Goal: Transaction & Acquisition: Purchase product/service

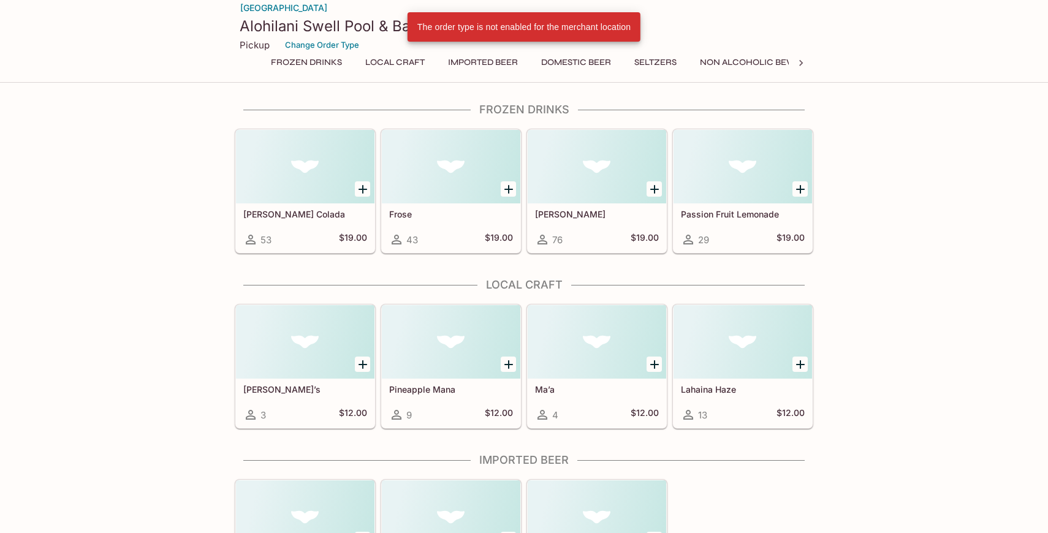
click at [282, 9] on link "[GEOGRAPHIC_DATA]" at bounding box center [284, 8] width 88 height 17
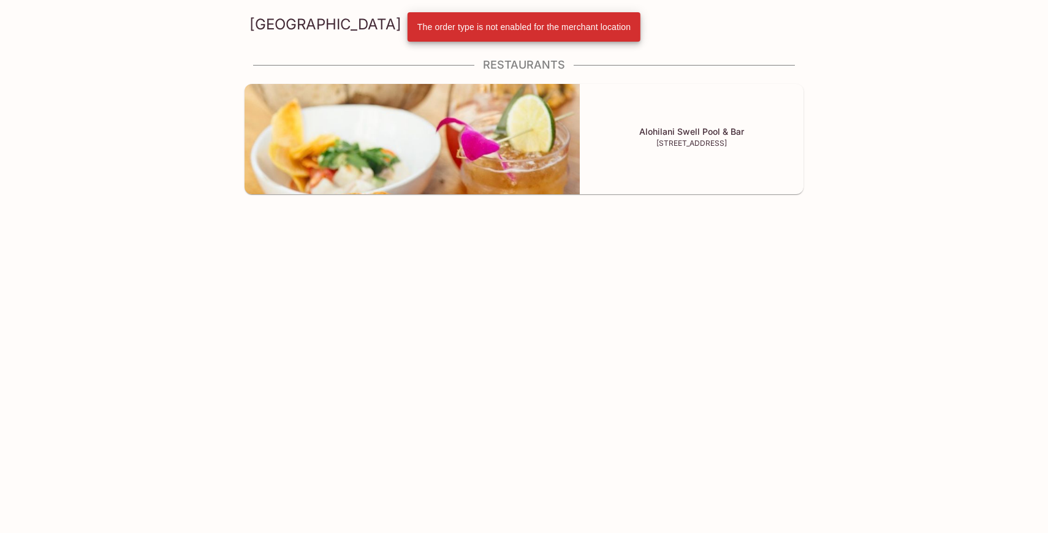
click at [511, 141] on img at bounding box center [411, 139] width 335 height 110
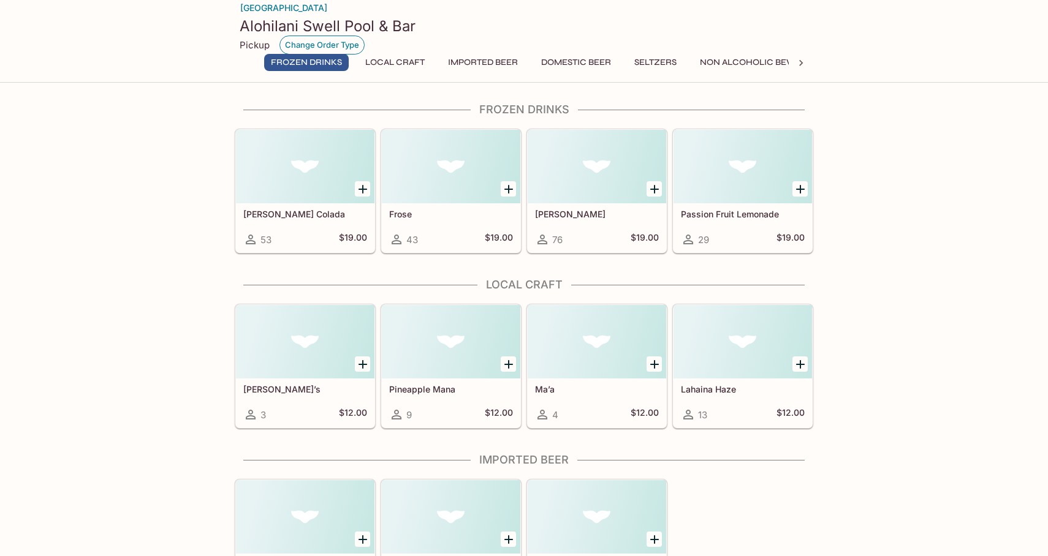
click at [298, 45] on button "Change Order Type" at bounding box center [321, 45] width 85 height 19
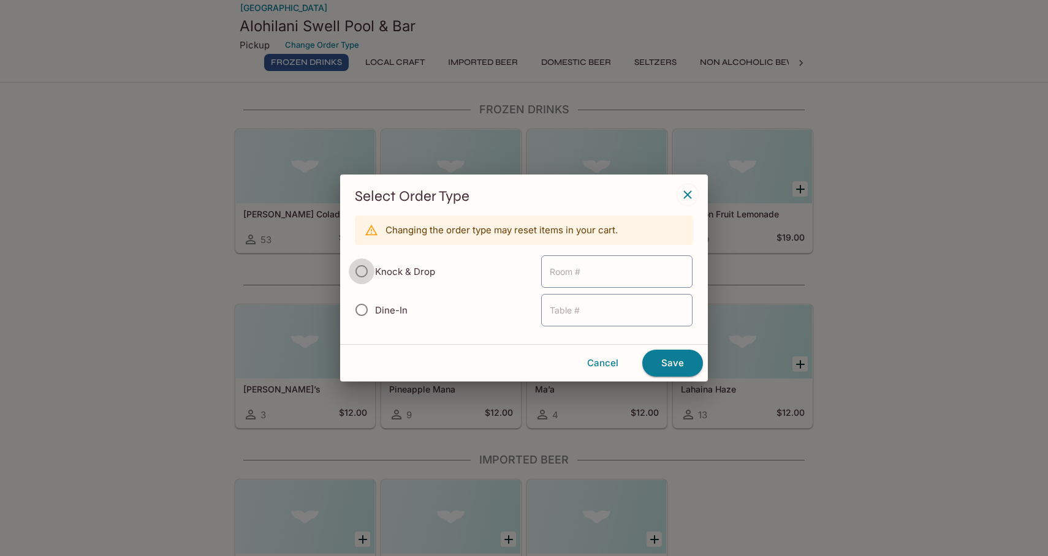
click at [373, 273] on input "Knock & Drop" at bounding box center [362, 272] width 26 height 26
radio input "true"
type input "3951"
click at [661, 360] on button "Save" at bounding box center [672, 363] width 61 height 27
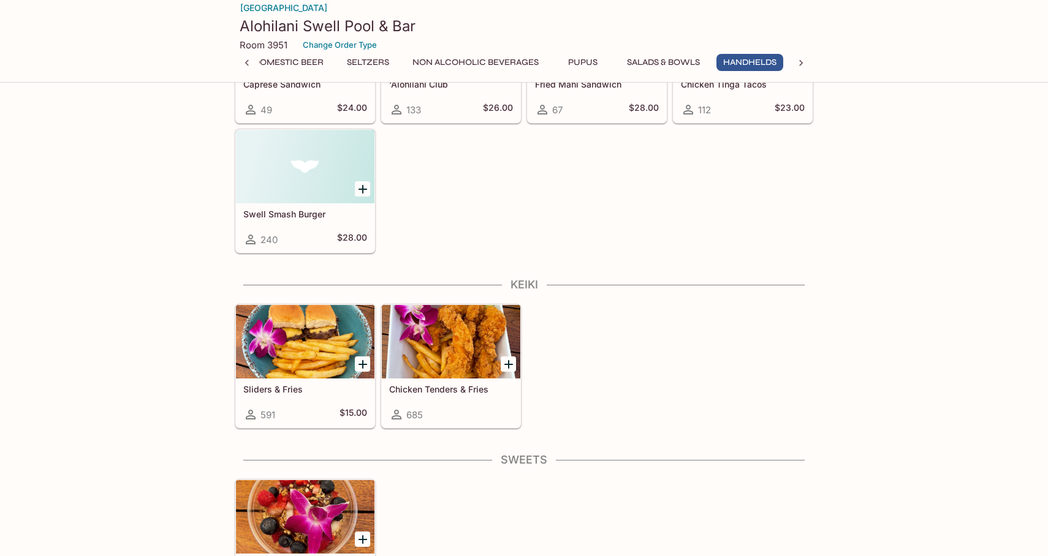
scroll to position [1909, 0]
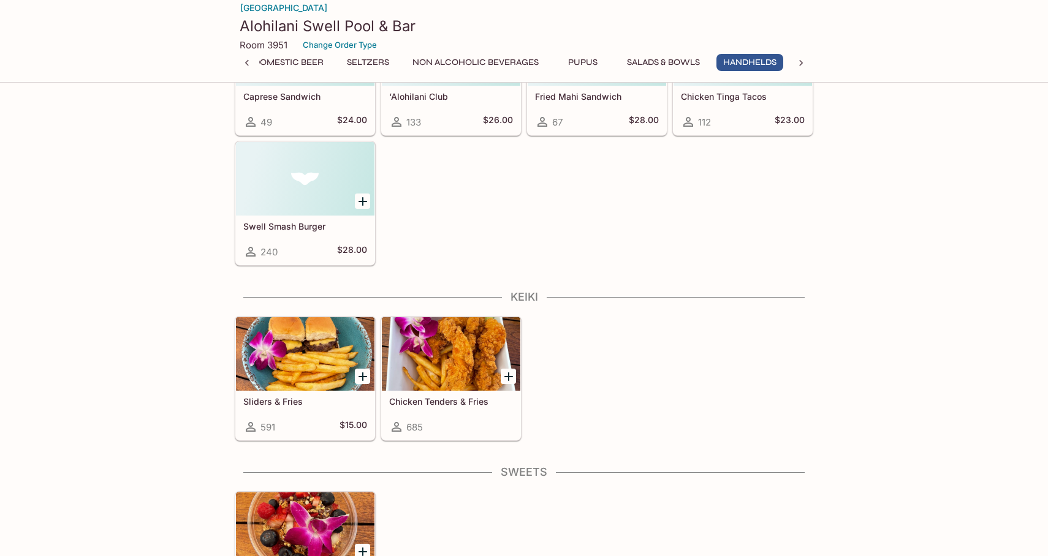
click at [798, 59] on icon at bounding box center [801, 63] width 12 height 12
click at [700, 56] on button "Keiki" at bounding box center [695, 62] width 55 height 17
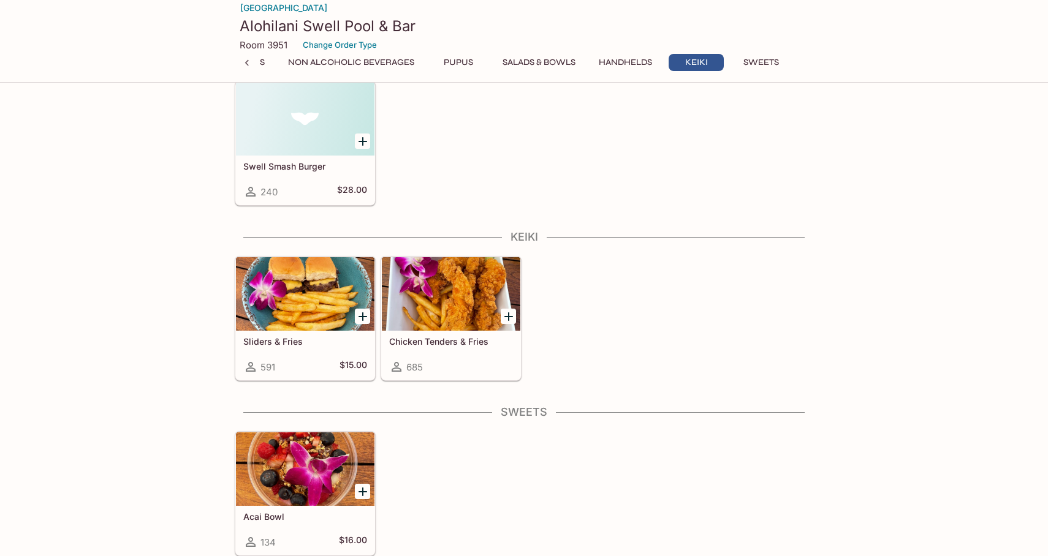
click at [747, 59] on button "Sweets" at bounding box center [760, 62] width 55 height 17
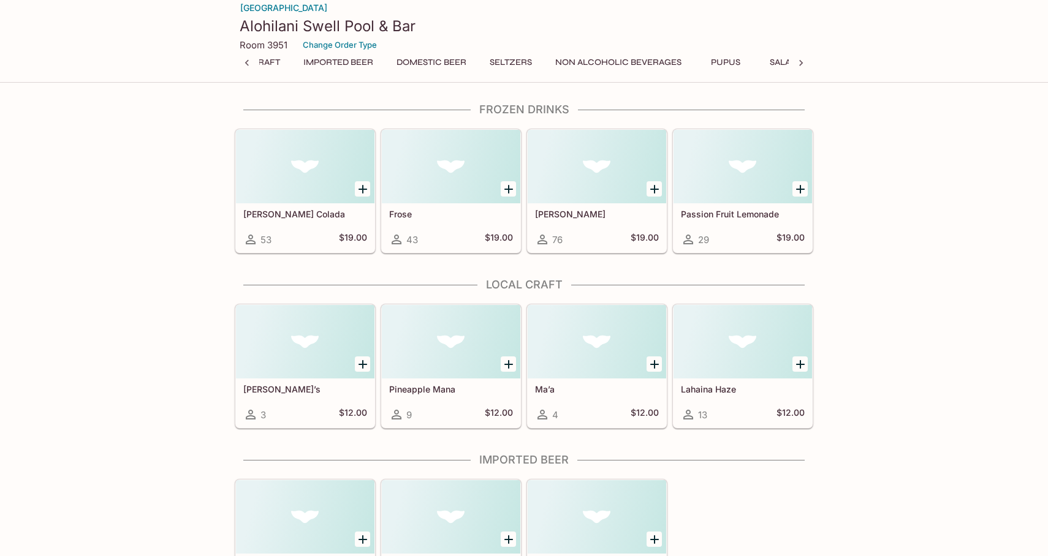
scroll to position [0, 0]
